Goal: Task Accomplishment & Management: Manage account settings

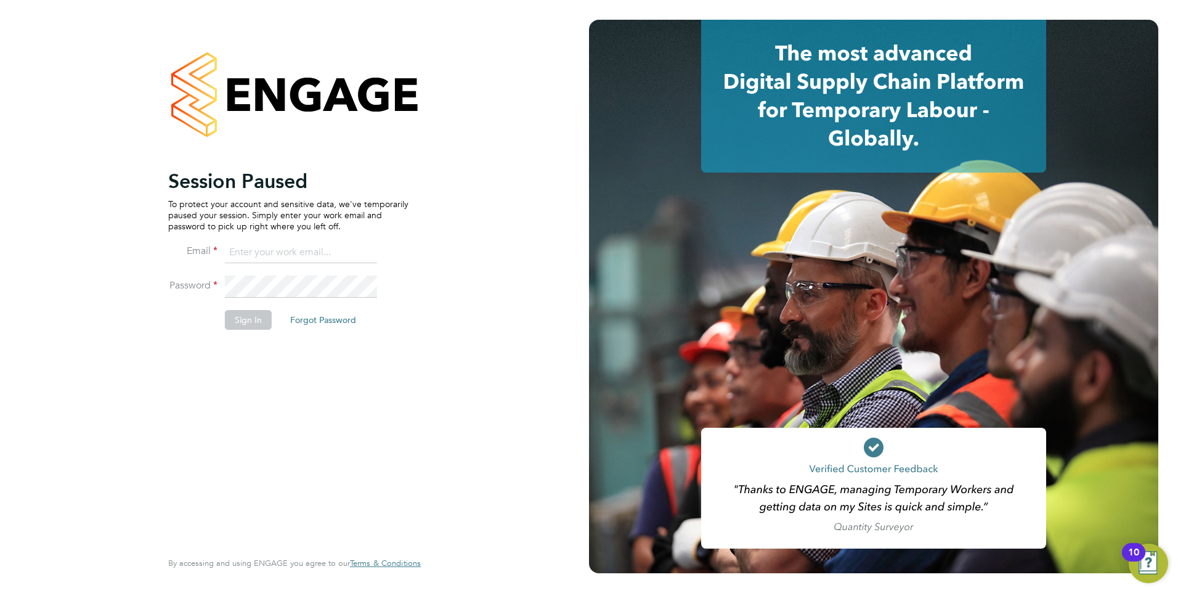
click at [265, 252] on input at bounding box center [301, 252] width 152 height 22
type input "Rachel.Johnson@ncclondon.ac.uk"
click at [251, 319] on button "Sign In" at bounding box center [248, 320] width 47 height 20
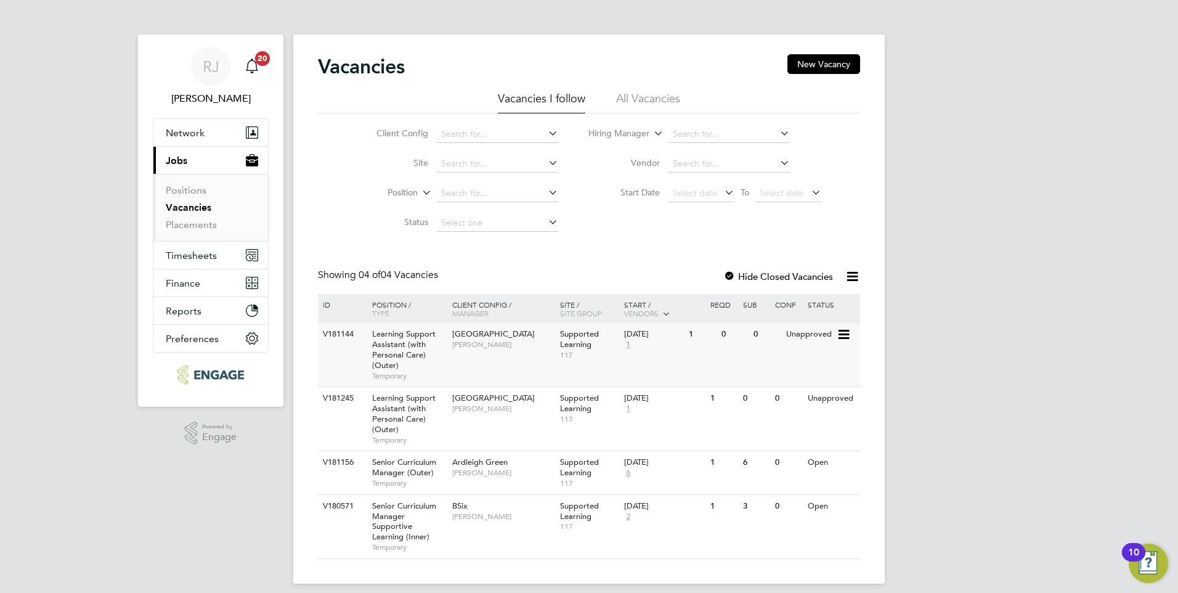
click at [398, 333] on span "Learning Support Assistant (with Personal Care) (Outer)" at bounding box center [403, 349] width 63 height 42
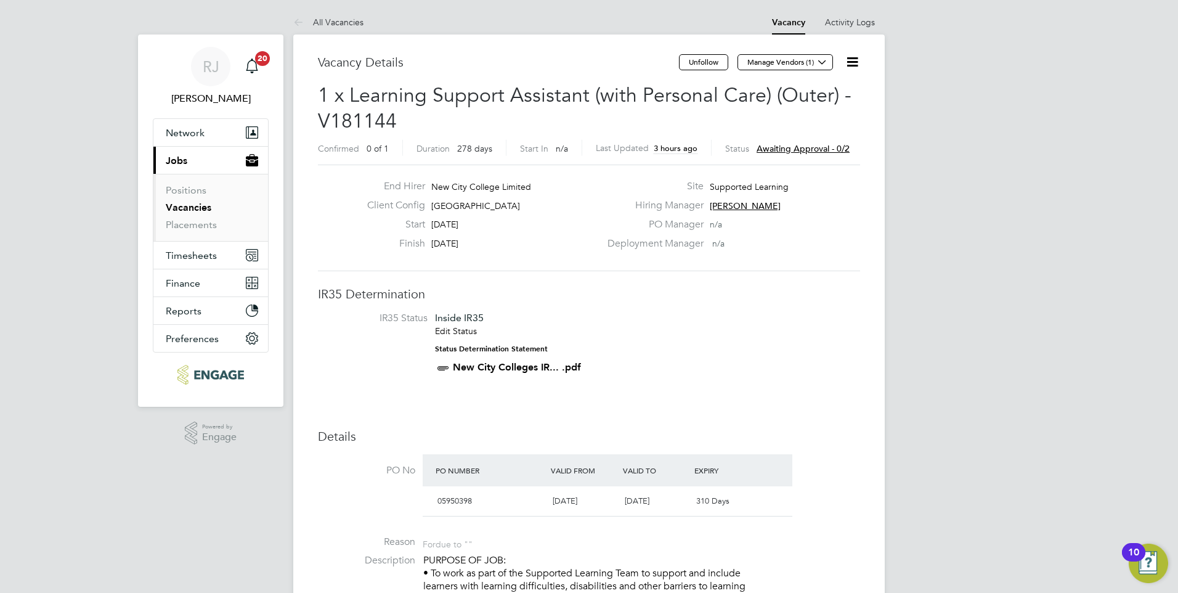
click at [818, 146] on span "Awaiting approval - 0/2" at bounding box center [802, 148] width 93 height 11
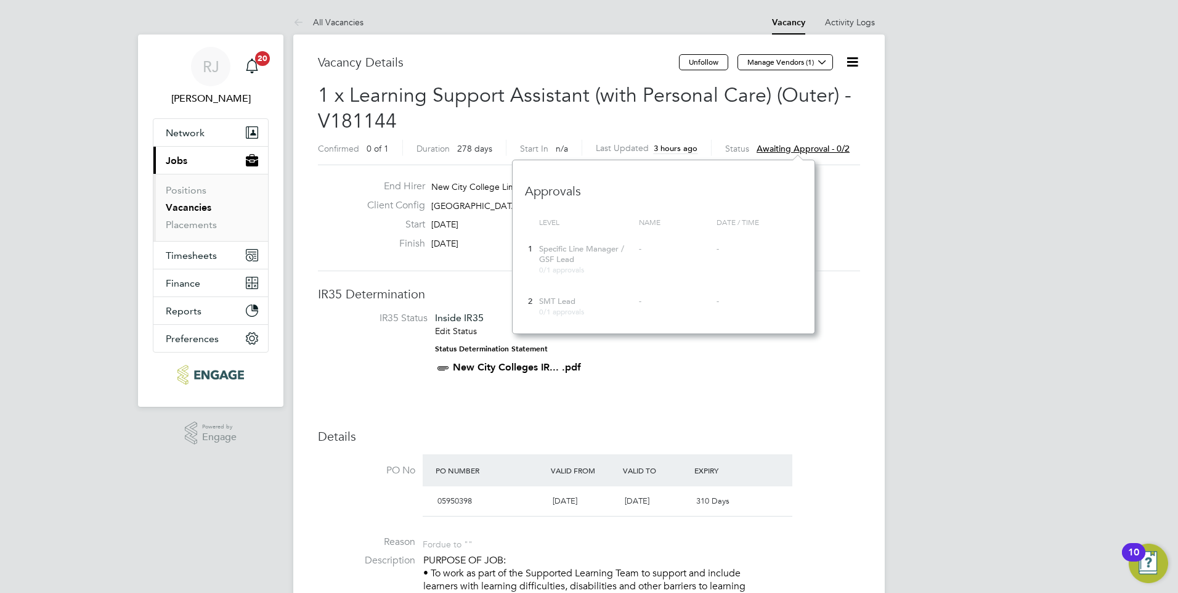
scroll to position [174, 302]
click at [858, 62] on icon at bounding box center [852, 61] width 15 height 15
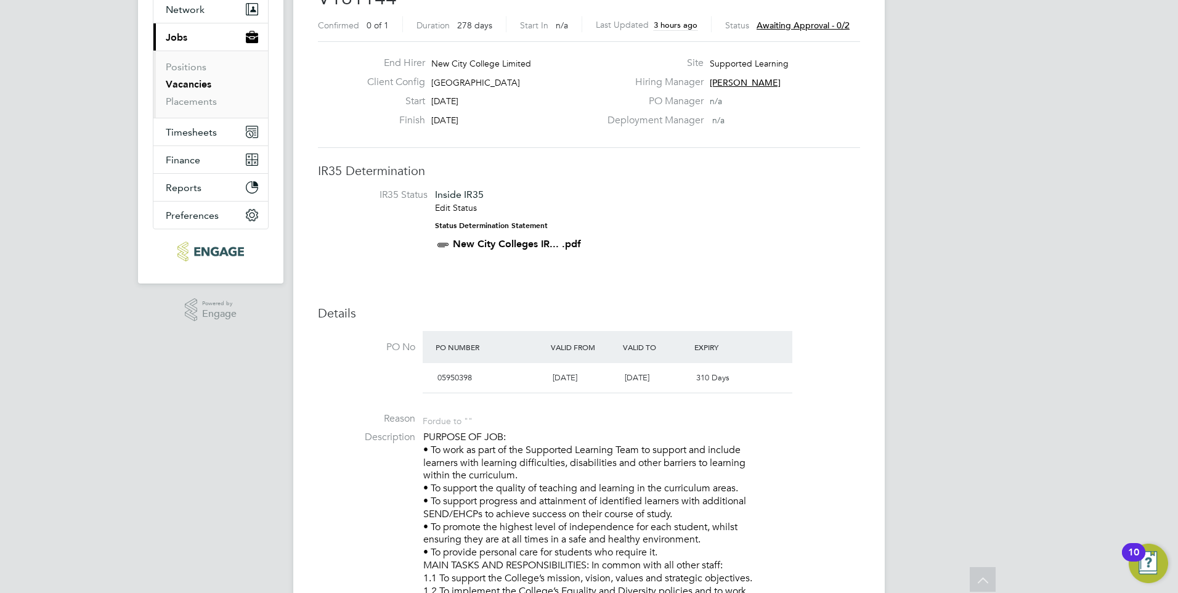
scroll to position [0, 0]
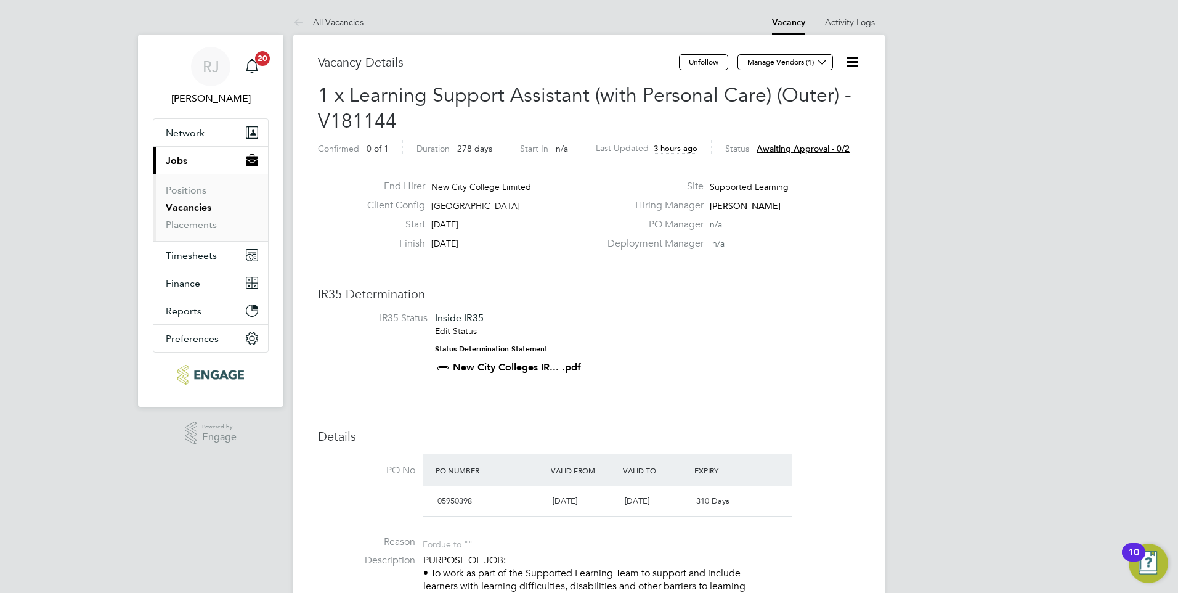
click at [770, 151] on span "Awaiting approval - 0/2" at bounding box center [802, 148] width 93 height 11
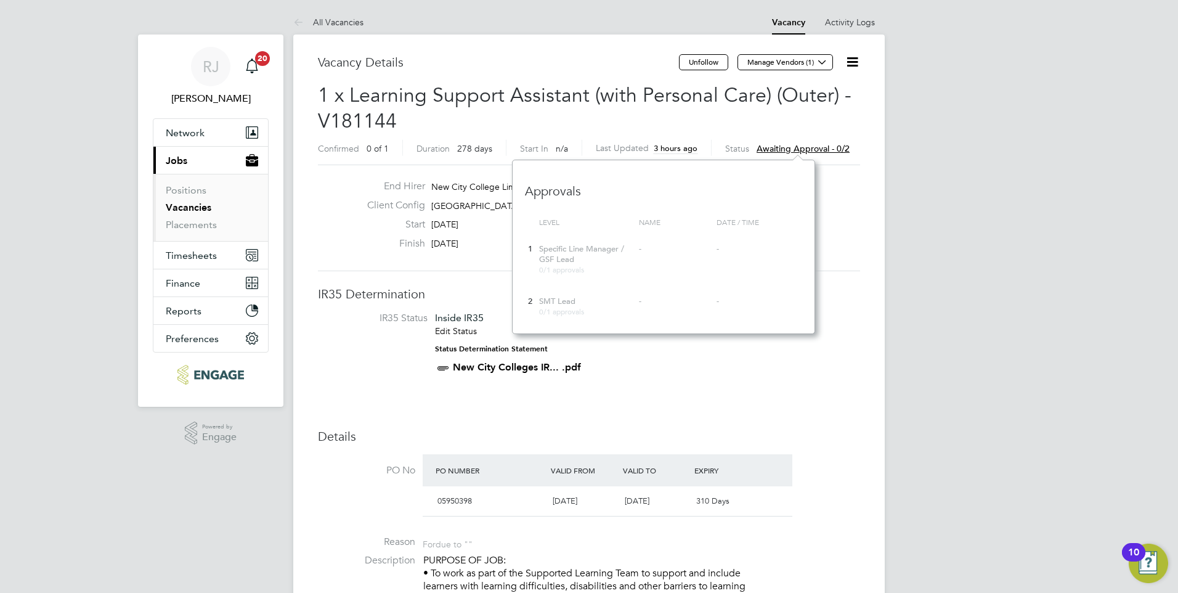
click at [558, 257] on span "Specific Line Manager / GSF Lead" at bounding box center [581, 253] width 85 height 21
click at [852, 64] on icon at bounding box center [852, 61] width 15 height 15
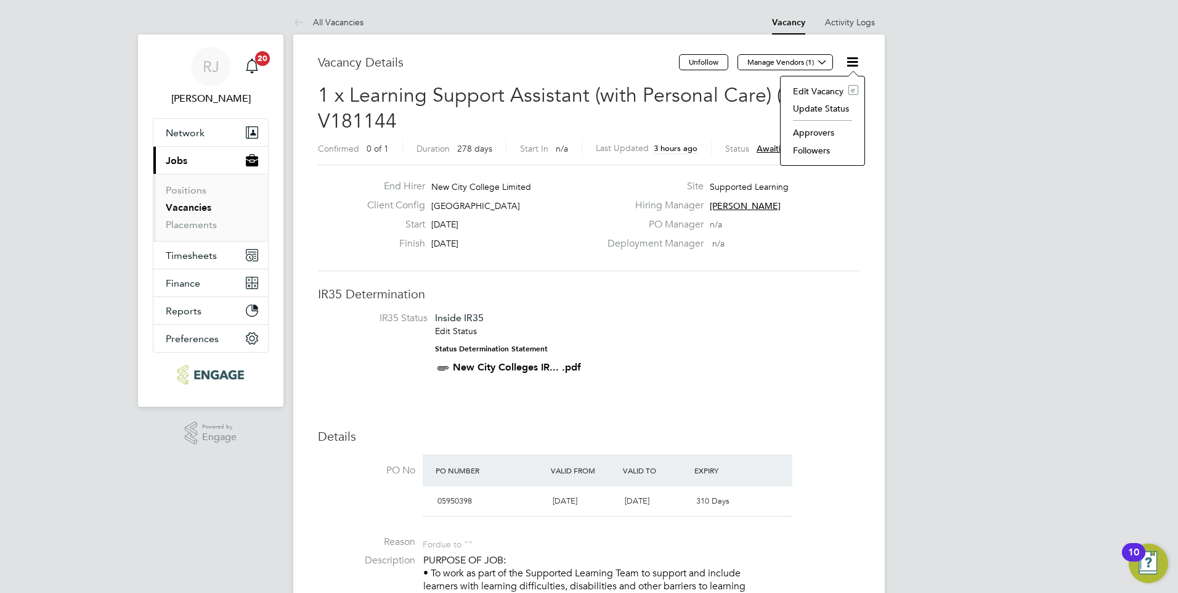
click at [830, 132] on li "Approvers" at bounding box center [822, 132] width 71 height 17
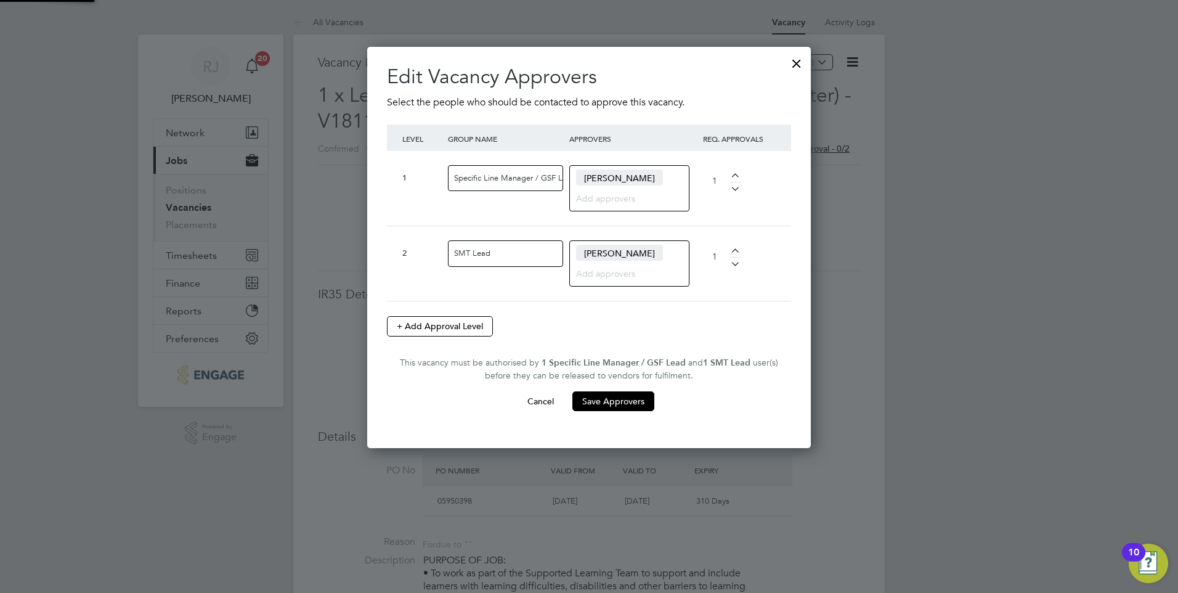
scroll to position [0, 13]
click at [800, 62] on div at bounding box center [796, 60] width 22 height 22
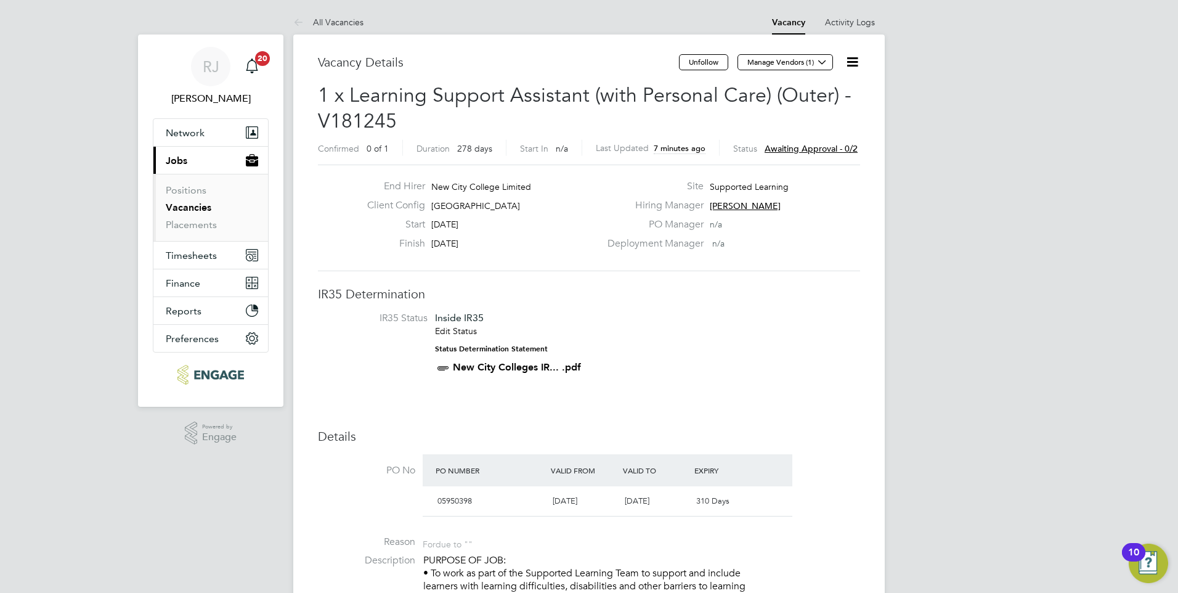
click at [802, 149] on span "Awaiting approval - 0/2" at bounding box center [810, 148] width 93 height 11
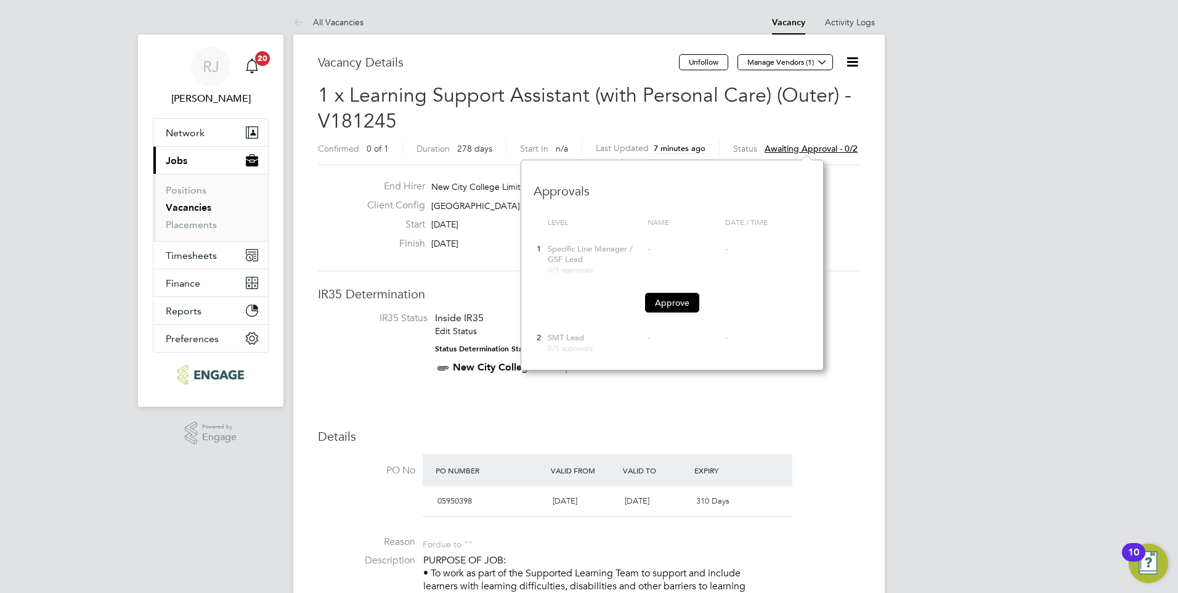
scroll to position [210, 302]
click at [680, 304] on button "Approve" at bounding box center [672, 303] width 54 height 20
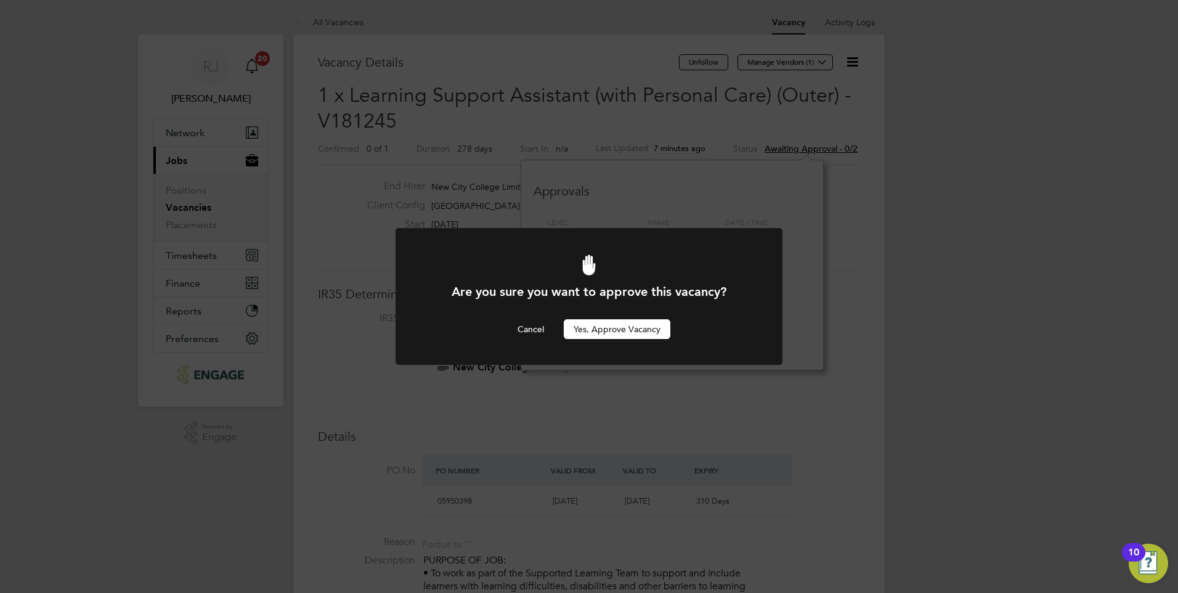
click at [630, 329] on button "Yes, Approve Vacancy" at bounding box center [617, 329] width 107 height 20
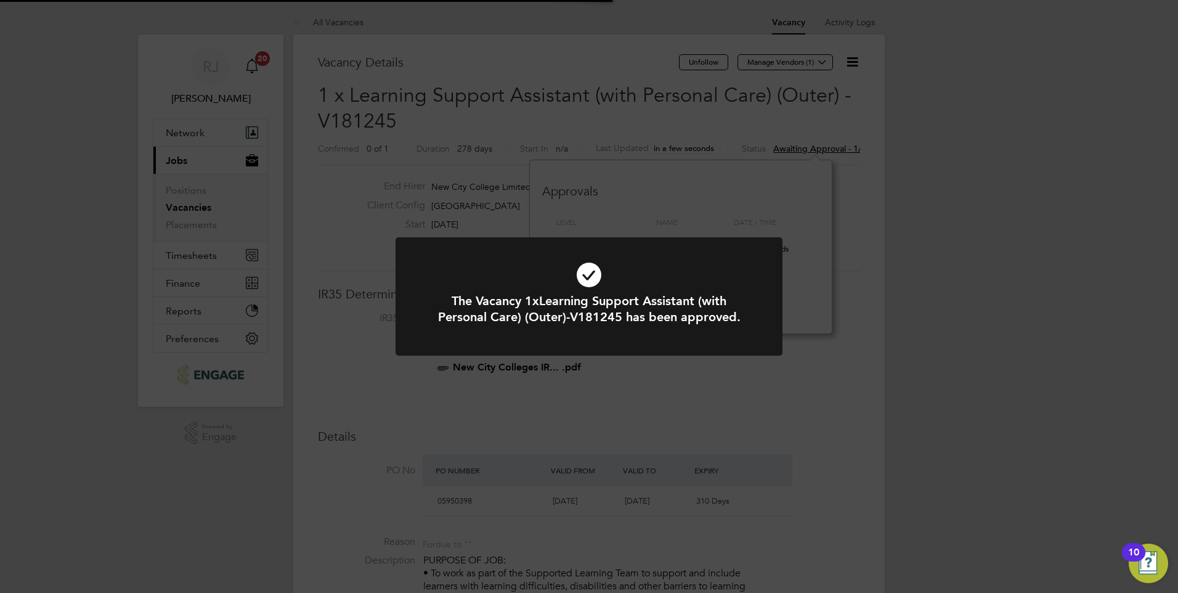
scroll to position [36, 86]
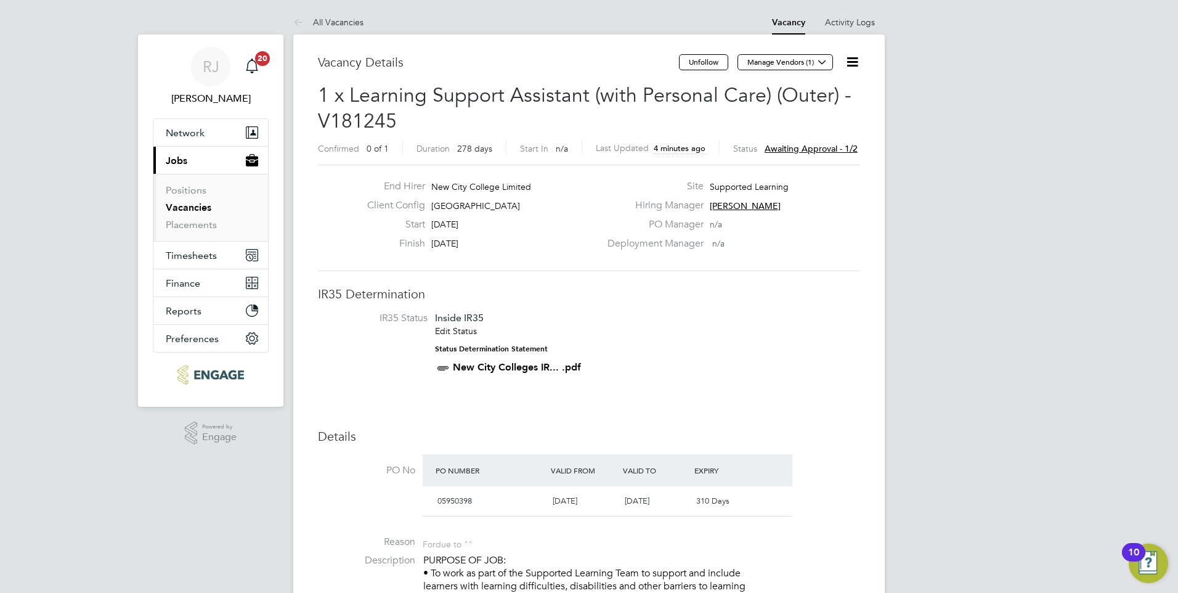
click at [800, 149] on span "Awaiting approval - 1/2" at bounding box center [810, 148] width 93 height 11
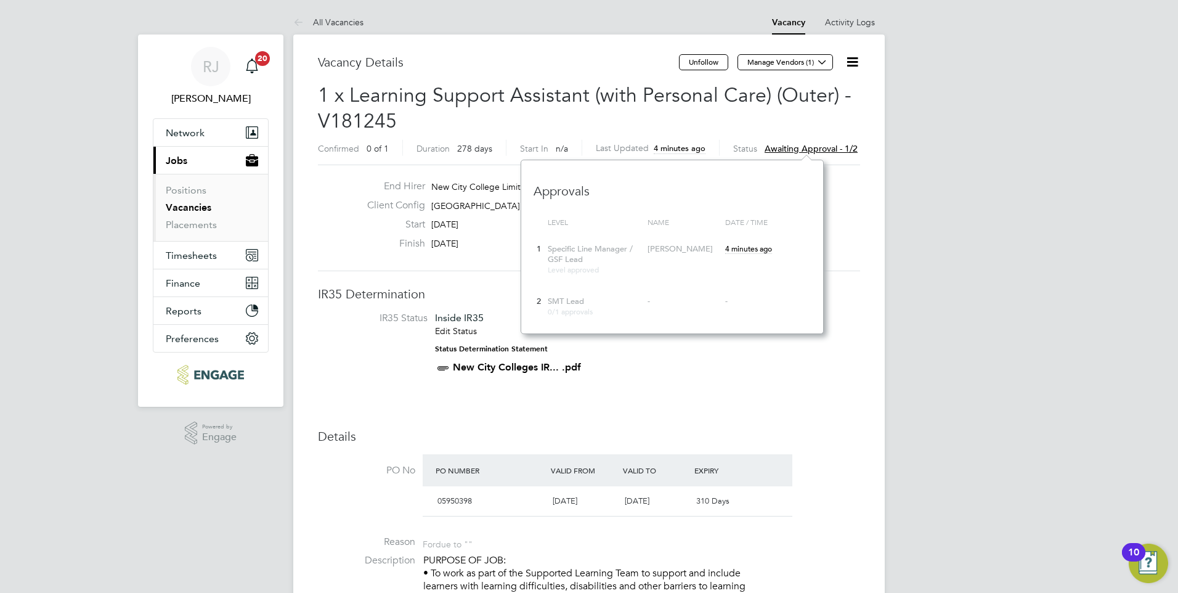
click at [851, 65] on icon at bounding box center [852, 61] width 15 height 15
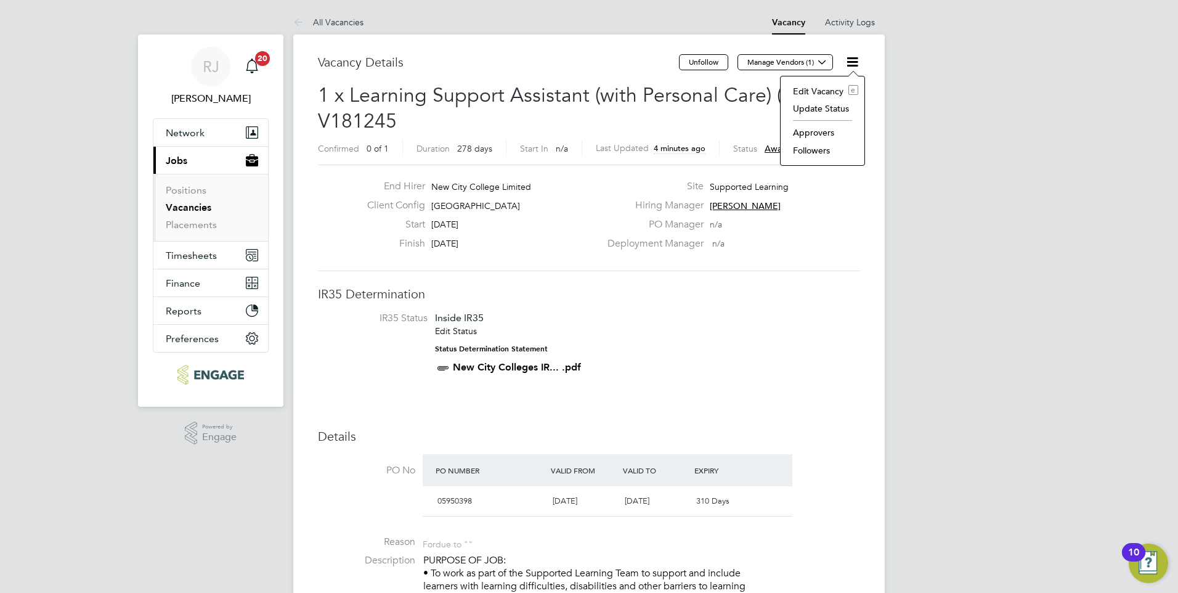
click at [819, 131] on li "Approvers" at bounding box center [822, 132] width 71 height 17
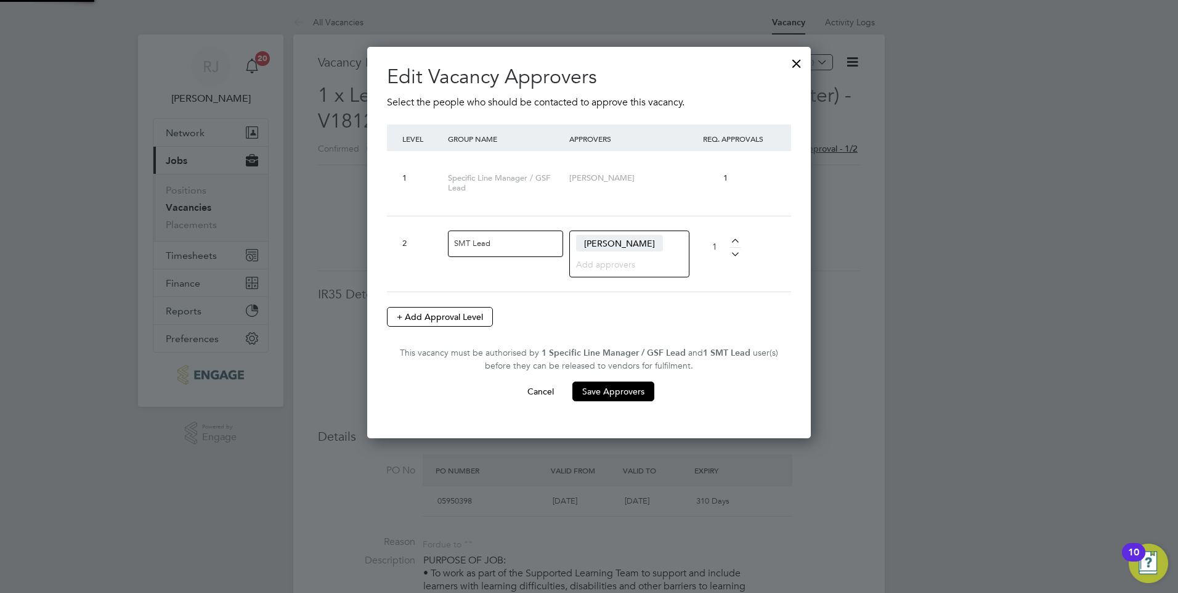
scroll to position [391, 444]
click at [798, 66] on div at bounding box center [796, 60] width 22 height 22
